Goal: Transaction & Acquisition: Purchase product/service

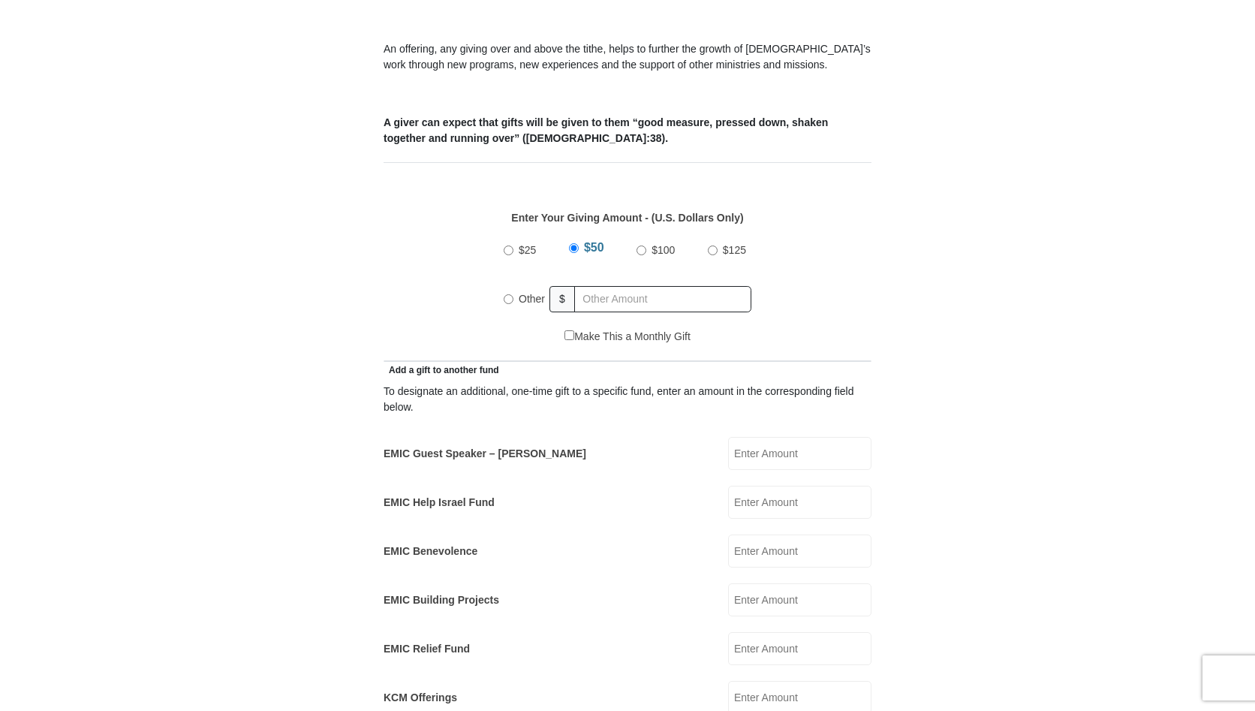
scroll to position [556, 0]
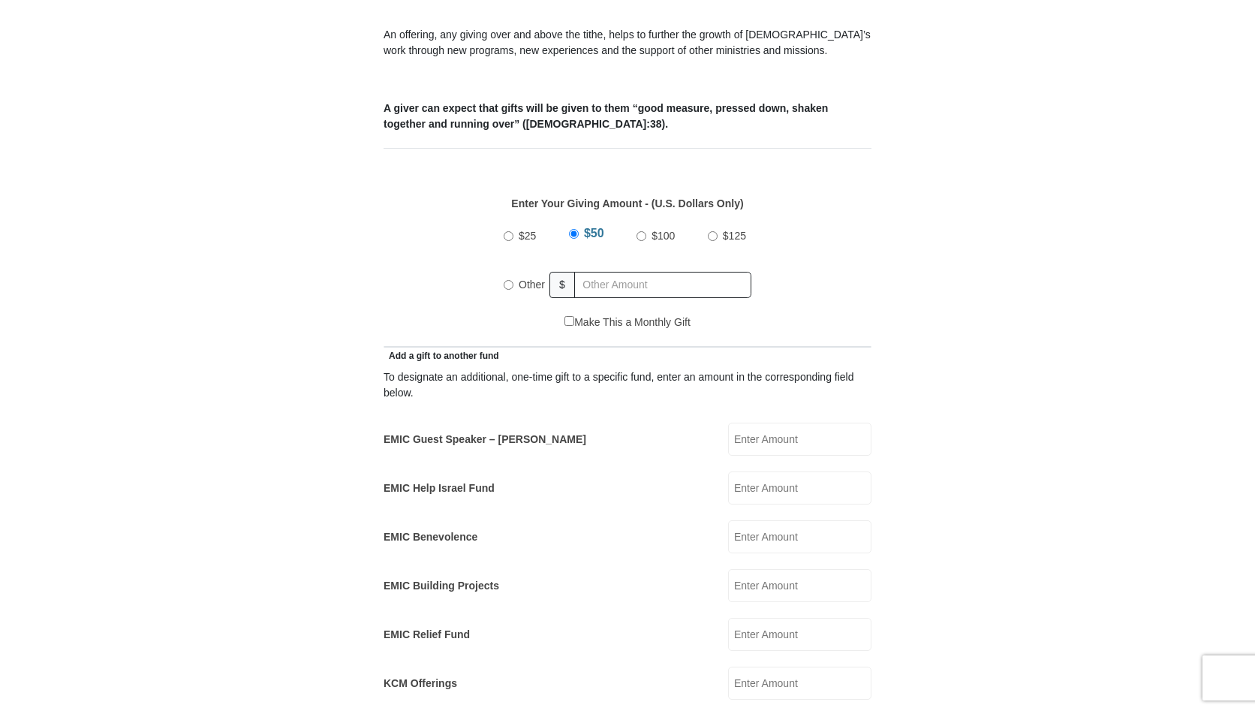
click at [768, 428] on input "EMIC Guest Speaker – [PERSON_NAME]" at bounding box center [799, 439] width 143 height 33
click at [508, 280] on input "Other" at bounding box center [509, 285] width 10 height 10
radio input "true"
click at [762, 426] on input "EMIC Guest Speaker – [PERSON_NAME]" at bounding box center [799, 439] width 143 height 33
type input "1000.00"
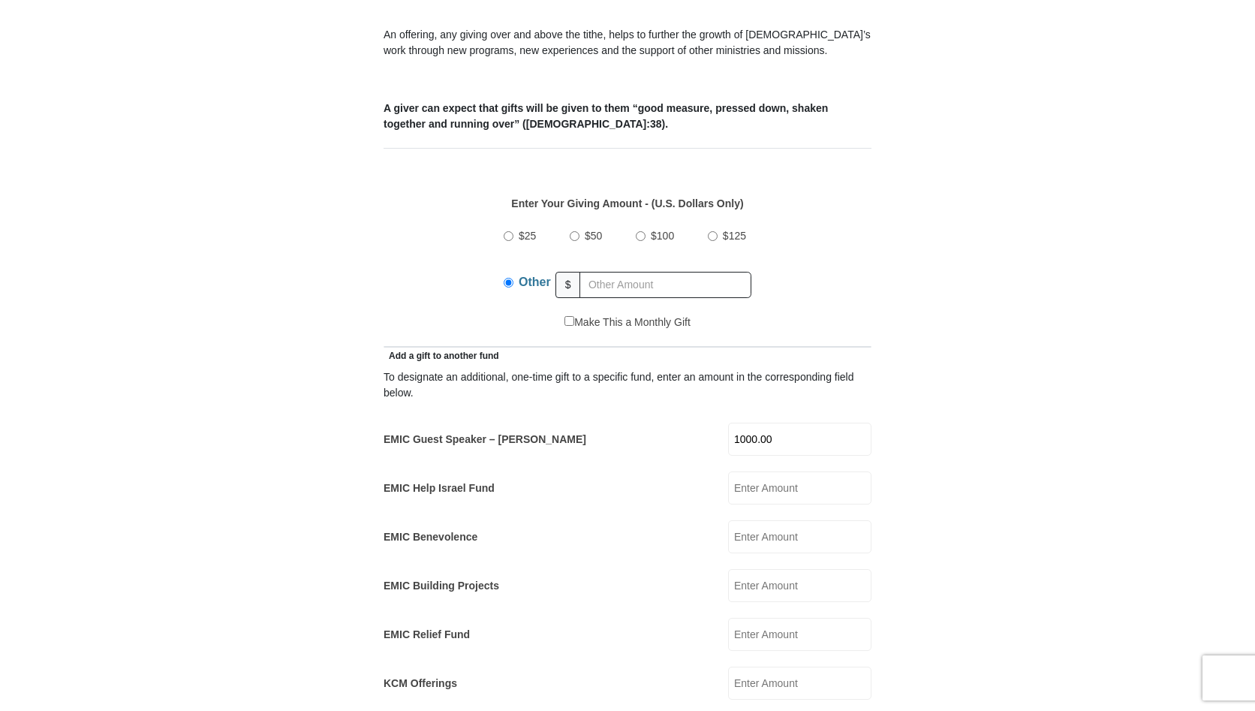
click at [916, 537] on form "[GEOGRAPHIC_DATA][DEMOGRAPHIC_DATA] Online Giving Because of gifts like yours, …" at bounding box center [628, 639] width 856 height 2270
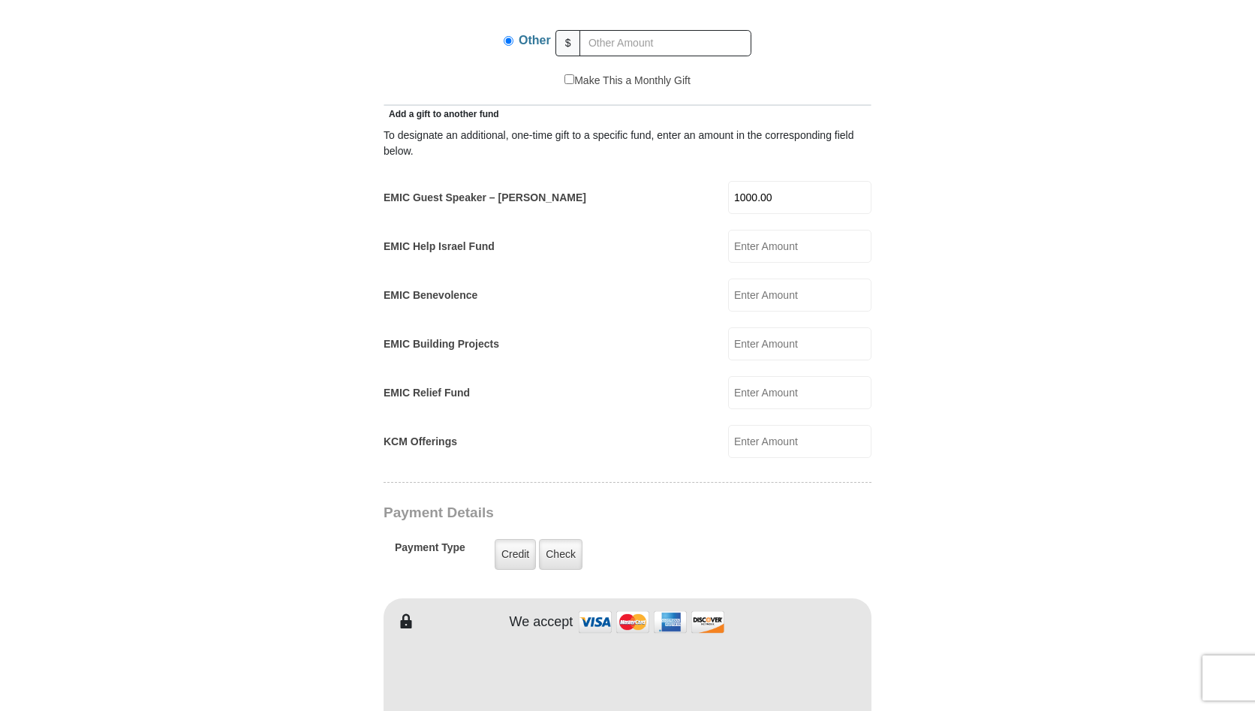
scroll to position [804, 0]
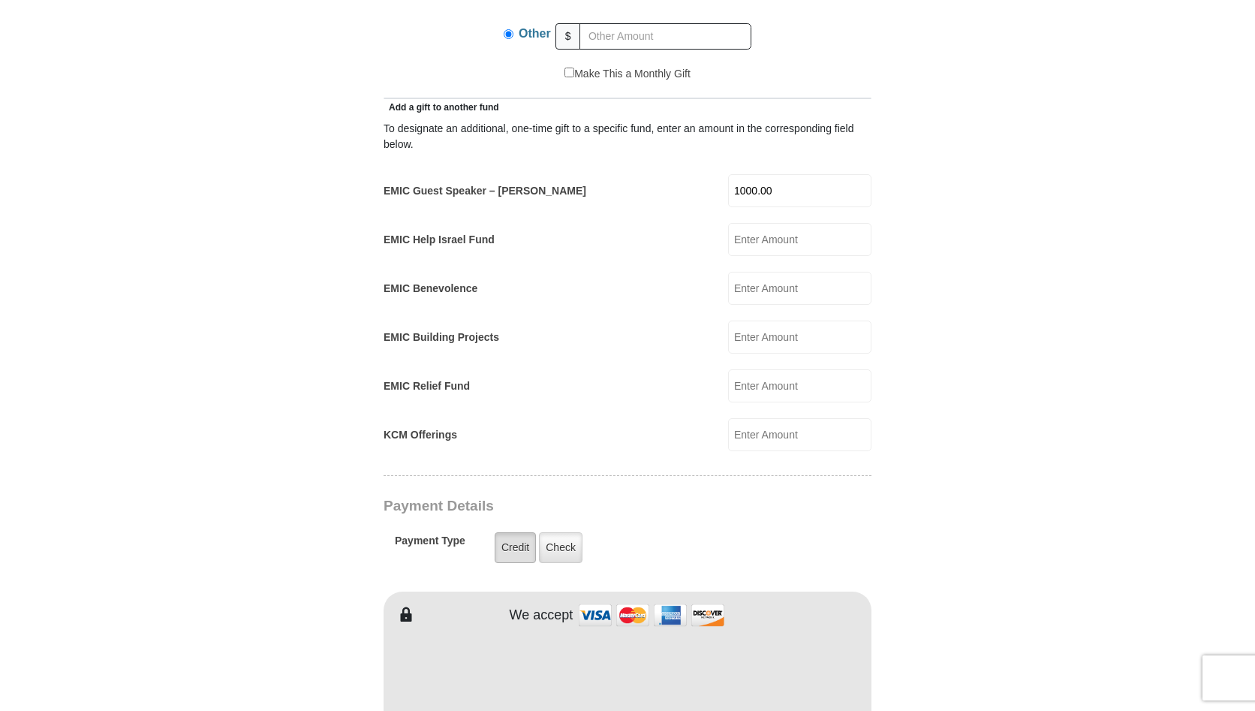
click at [523, 532] on label "Credit" at bounding box center [515, 547] width 41 height 31
click at [0, 0] on input "Credit" at bounding box center [0, 0] width 0 height 0
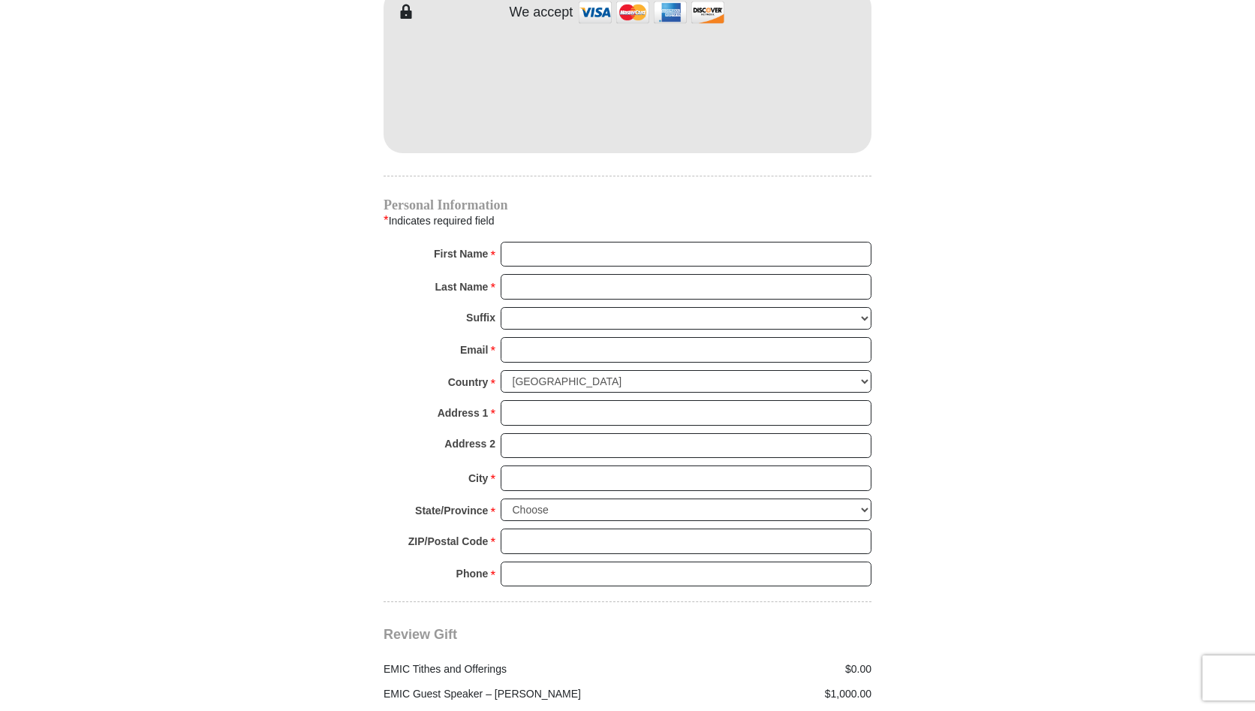
scroll to position [1416, 0]
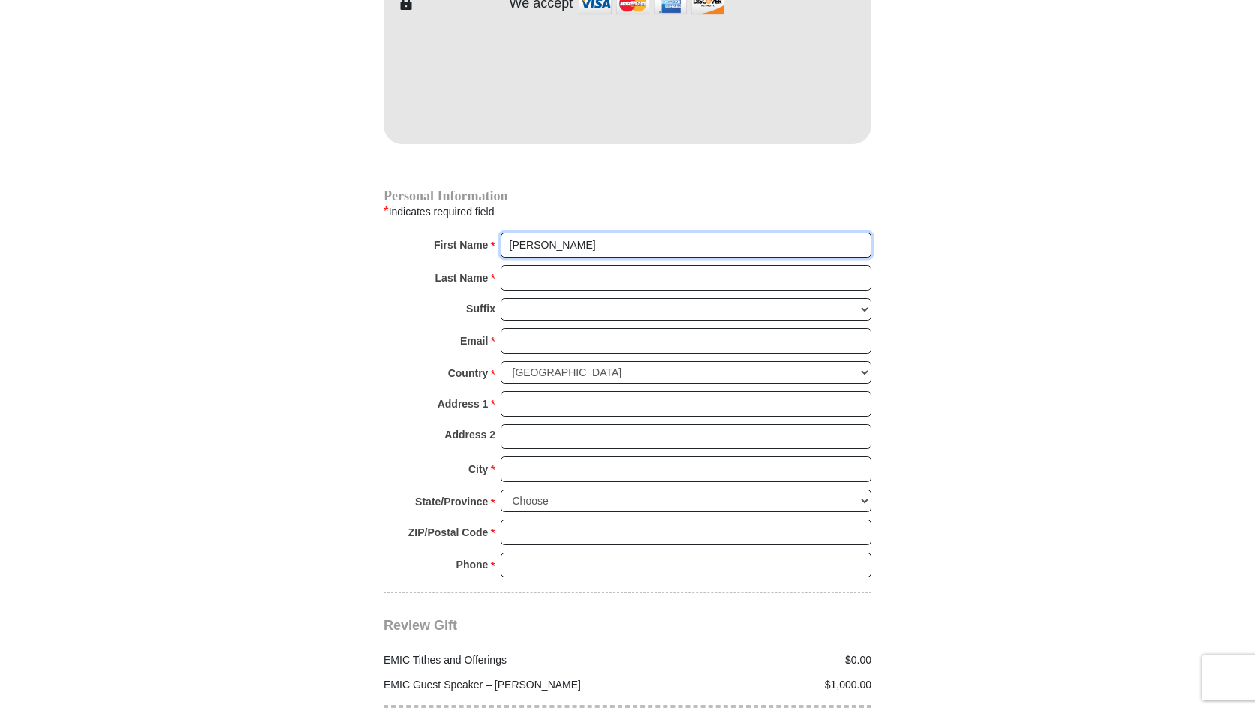
type input "[PERSON_NAME]"
click at [574, 265] on input "[PERSON_NAME]" at bounding box center [686, 278] width 371 height 26
type input "[PERSON_NAME]"
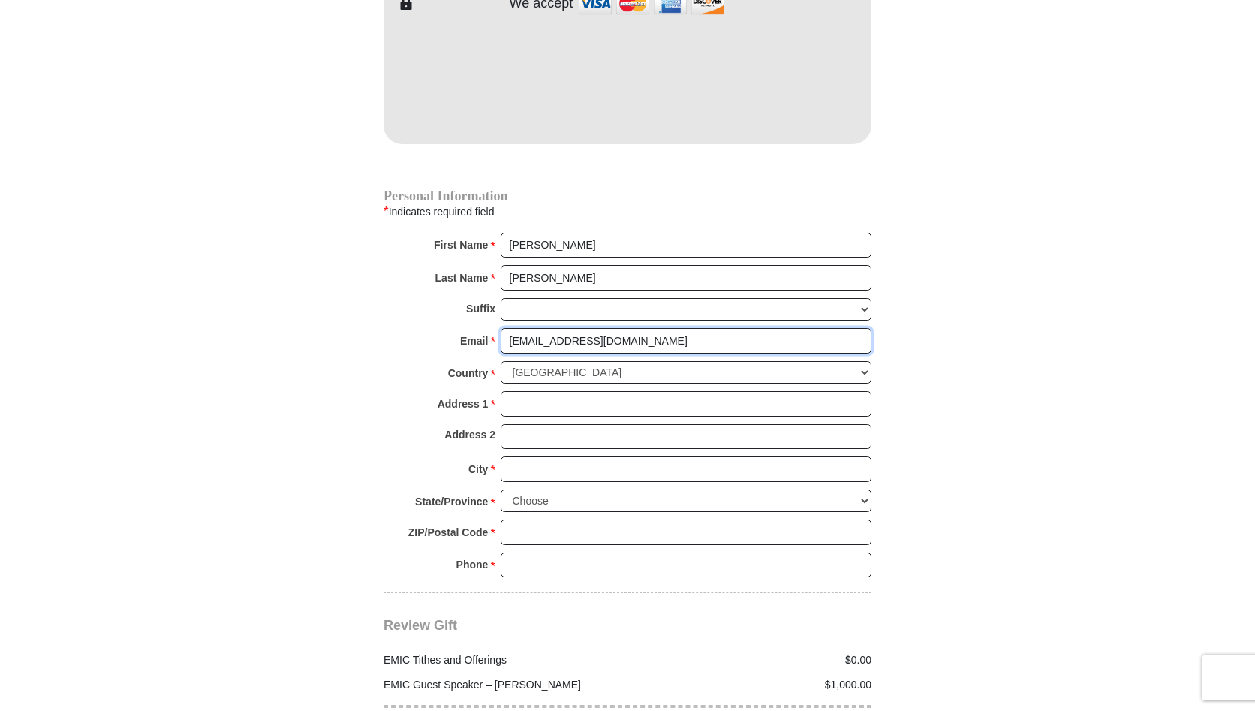
type input "[EMAIL_ADDRESS][DOMAIN_NAME]"
type input "399503 W 2400 Rd"
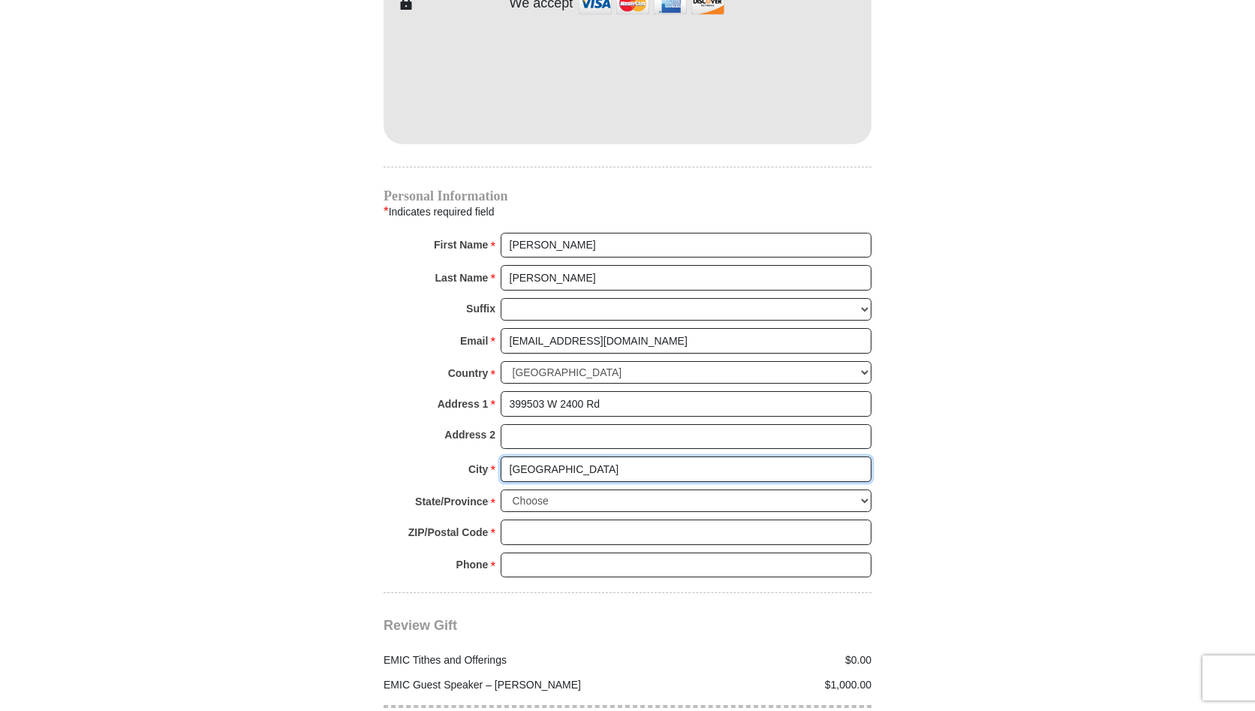
type input "[GEOGRAPHIC_DATA]"
click at [771, 490] on div "State/Province * Choose [US_STATE] [US_STATE] [US_STATE] [US_STATE] [US_STATE] …" at bounding box center [628, 505] width 488 height 31
select select "OK"
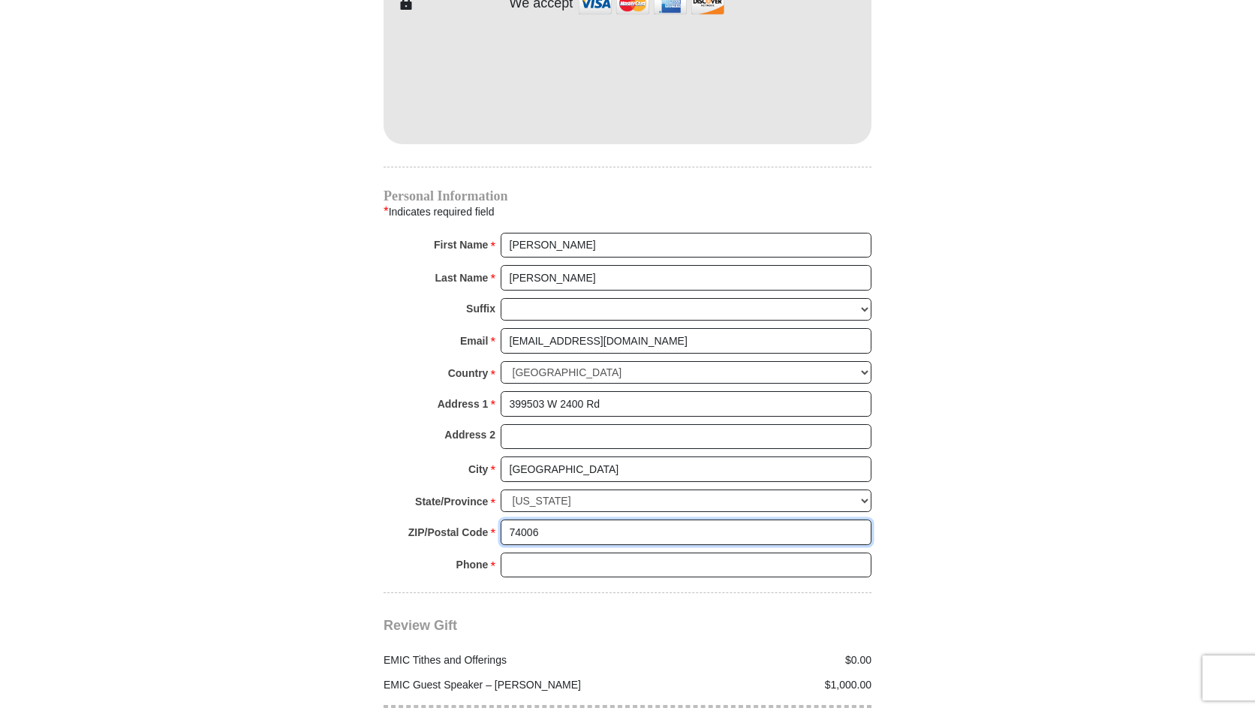
type input "74006"
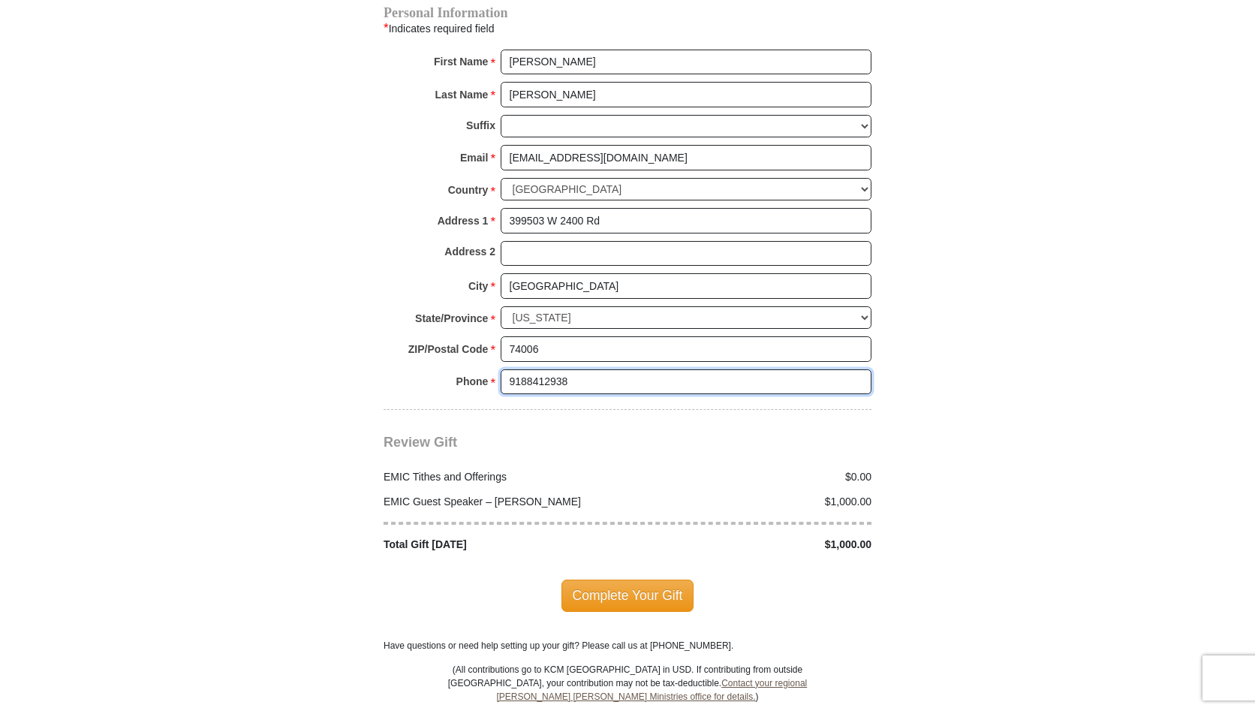
scroll to position [1601, 0]
type input "9188412938"
click at [629, 578] on span "Complete Your Gift" at bounding box center [628, 594] width 133 height 32
